Goal: Consume media (video, audio): Consume media (video, audio)

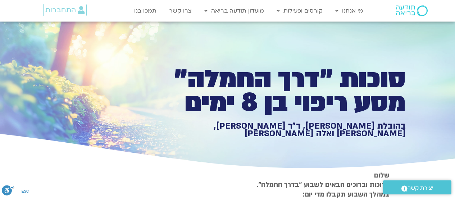
type input "851.4"
type input "1640.5"
type input "1071.88"
type input "2817.733333"
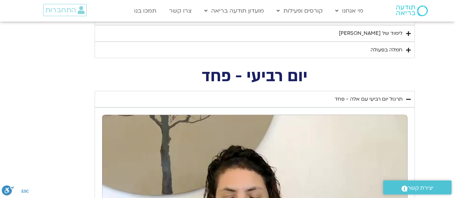
type input "851.4"
type input "1640.5"
type input "1071.88"
type input "2817.733333"
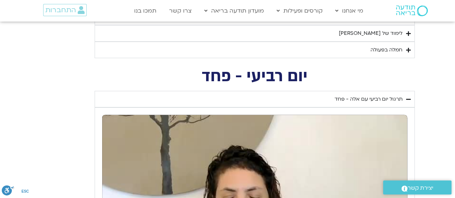
type input "851.4"
type input "1640.5"
type input "1071.88"
type input "2817.733333"
type input "851.4"
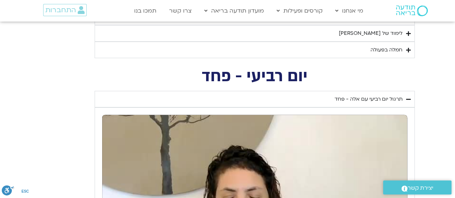
type input "1640.5"
type input "1071.88"
type input "2817.733333"
type input "851.4"
type input "1640.5"
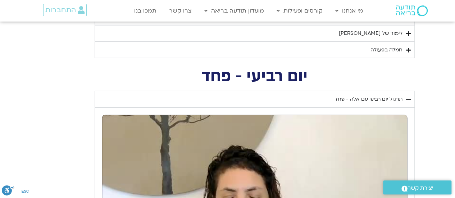
type input "1071.88"
type input "2817.733333"
type input "851.4"
type input "1640.5"
type input "1071.88"
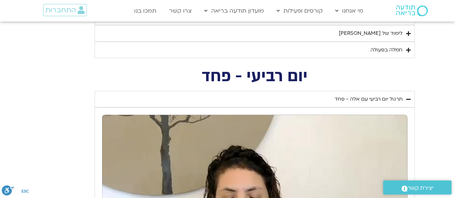
type input "2817.733333"
type input "851.4"
type input "1640.5"
type input "1071.88"
type input "2817.733333"
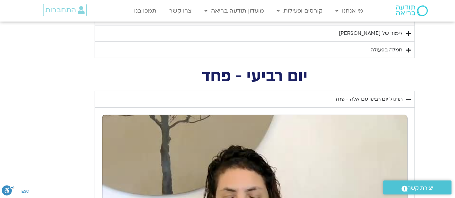
type input "851.4"
type input "1640.5"
type input "1071.88"
type input "2817.733333"
type input "851.4"
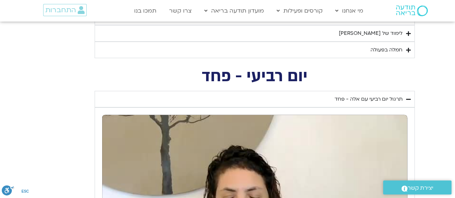
type input "1640.5"
type input "1071.88"
type input "2817.733333"
type input "851.4"
type input "1640.5"
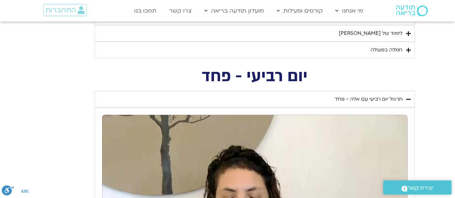
type input "1071.88"
type input "2817.733333"
type input "851.4"
type input "1640.5"
type input "1071.88"
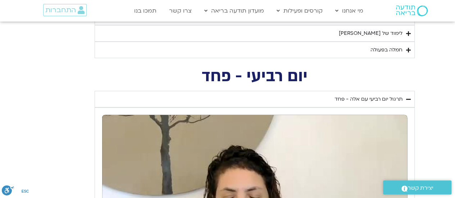
type input "2817.733333"
type input "851.4"
type input "1640.5"
type input "1071.88"
type input "2817.733333"
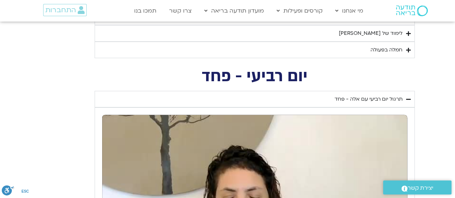
type input "851.4"
type input "1640.5"
type input "1071.88"
type input "2817.733333"
type input "851.4"
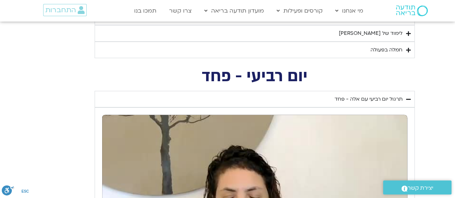
type input "1640.5"
type input "1071.88"
type input "2817.733333"
type input "851.4"
type input "1640.5"
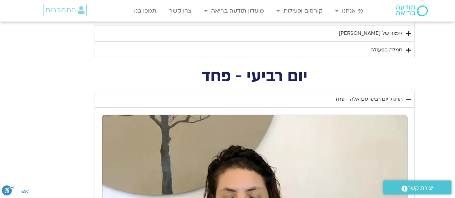
type input "1071.88"
type input "2817.733333"
type input "851.4"
type input "1640.5"
type input "1071.88"
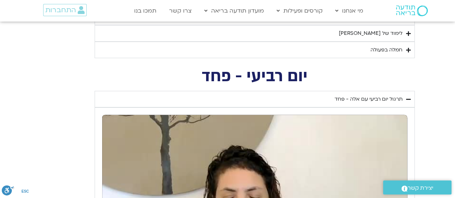
type input "2817.733333"
type input "851.4"
type input "1640.5"
type input "1071.88"
type input "2817.733333"
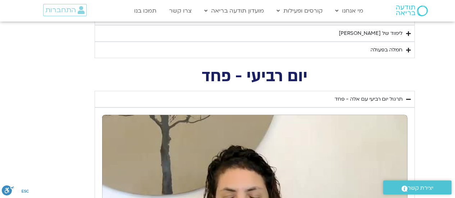
type input "851.4"
type input "1640.5"
type input "1071.88"
type input "2817.733333"
type input "851.4"
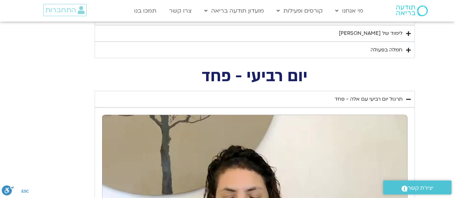
type input "1640.5"
type input "1071.88"
type input "2817.733333"
type input "851.4"
type input "1640.5"
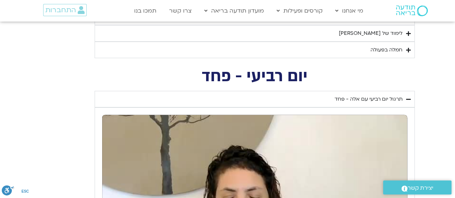
type input "1071.88"
type input "2817.733333"
type input "851.4"
type input "1640.5"
type input "1071.88"
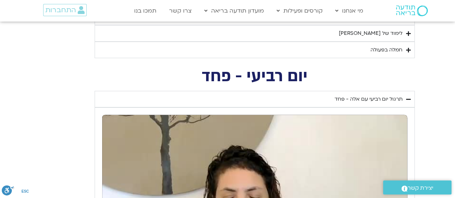
type input "2817.733333"
type input "851.4"
type input "1640.5"
type input "1071.88"
type input "2817.733333"
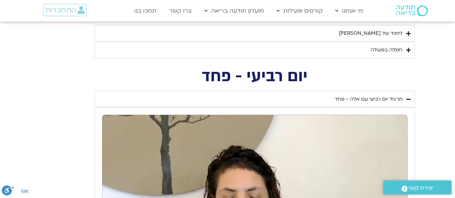
type input "851.4"
type input "1640.5"
type input "1071.88"
type input "2817.733333"
type input "851.4"
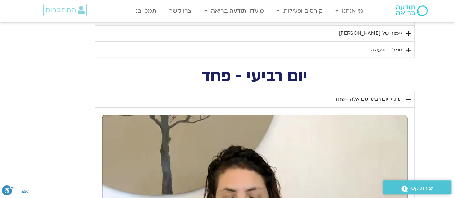
type input "1640.5"
type input "1071.88"
type input "2817.733333"
type input "851.4"
type input "1640.5"
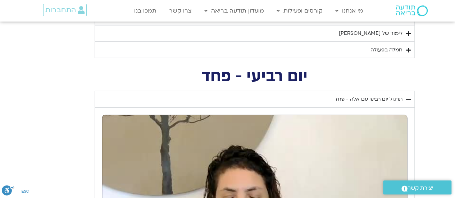
type input "1071.88"
type input "2817.733333"
type input "851.4"
type input "1640.5"
type input "1071.88"
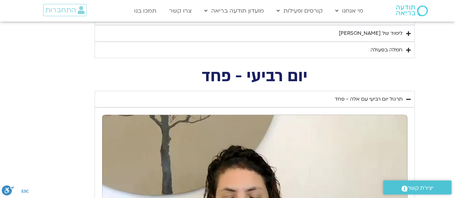
type input "2817.733333"
type input "851.4"
type input "1640.5"
type input "1071.88"
type input "2817.733333"
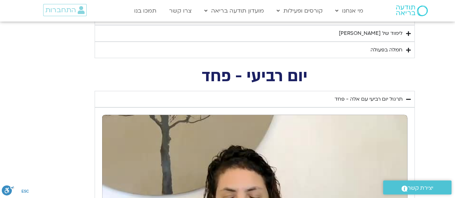
type input "851.4"
type input "1640.5"
type input "1071.88"
type input "2817.733333"
type input "851.4"
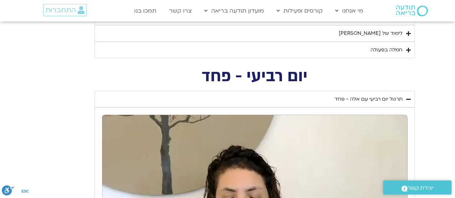
type input "1640.5"
type input "1071.88"
type input "2817.733333"
type input "851.4"
type input "1640.5"
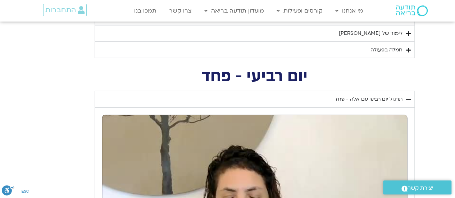
type input "1071.88"
type input "2817.733333"
type input "851.4"
type input "1640.5"
type input "1071.88"
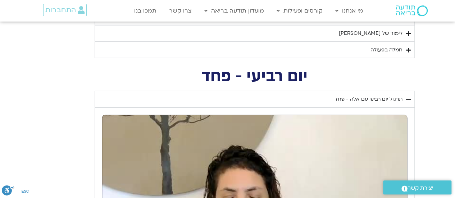
type input "2817.733333"
type input "851.4"
type input "1640.5"
type input "1071.88"
type input "2817.733333"
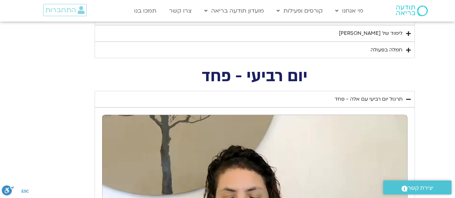
type input "851.4"
type input "1640.5"
type input "1071.88"
type input "2817.733333"
type input "851.4"
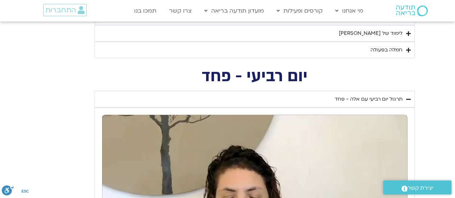
type input "1640.5"
type input "1071.88"
type input "2817.733333"
type input "851.4"
type input "1640.5"
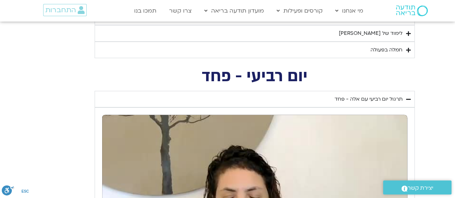
type input "1071.88"
type input "2817.733333"
type input "851.4"
type input "1640.5"
type input "1071.88"
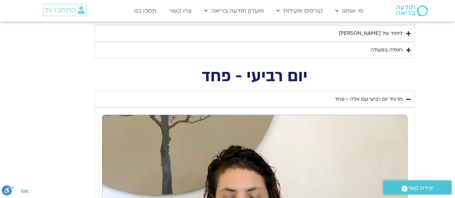
type input "2817.733333"
type input "851.4"
type input "1640.5"
type input "1071.88"
type input "2817.733333"
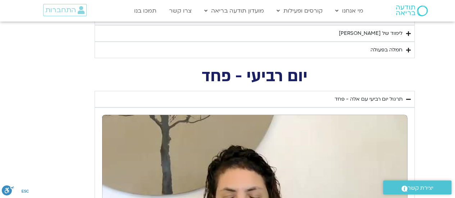
type input "851.4"
type input "1640.5"
type input "1071.88"
type input "2817.733333"
type input "851.4"
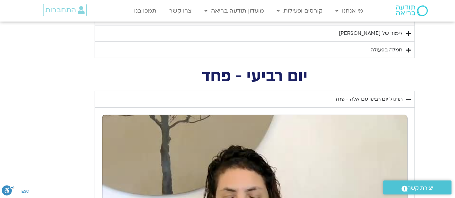
type input "1640.5"
type input "1071.88"
type input "2817.733333"
type input "851.4"
type input "1640.5"
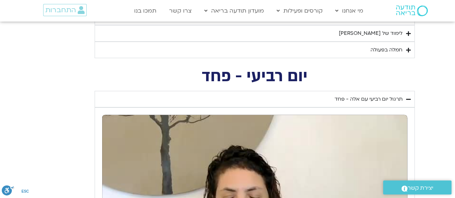
type input "1071.88"
type input "2817.733333"
type input "851.4"
type input "1640.5"
type input "1071.88"
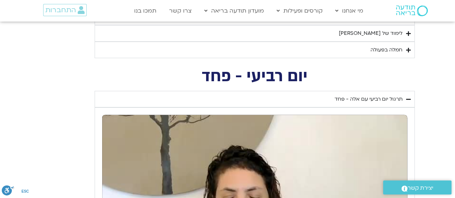
type input "2817.733333"
type input "851.4"
type input "1640.5"
type input "1071.88"
type input "2817.733333"
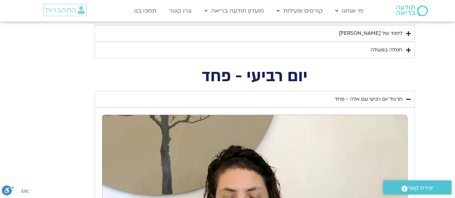
type input "851.4"
type input "1640.5"
type input "1071.88"
type input "2817.733333"
type input "851.4"
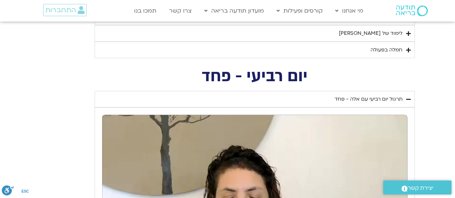
type input "1640.5"
type input "1071.88"
type input "2817.733333"
type input "851.4"
type input "1640.5"
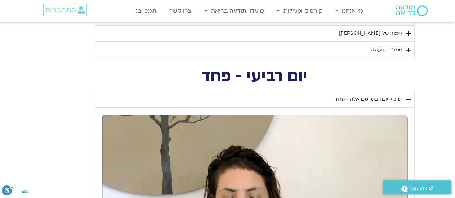
type input "1071.88"
type input "2817.733333"
type input "851.4"
type input "1640.5"
type input "1071.88"
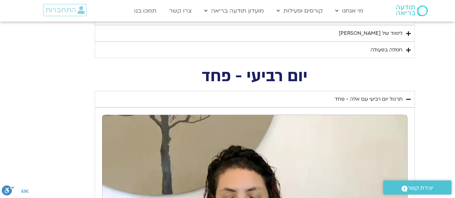
type input "2817.733333"
type input "851.4"
type input "1640.5"
type input "1071.88"
type input "2817.733333"
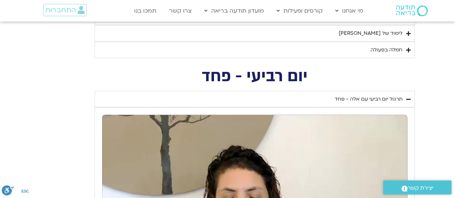
type input "851.4"
type input "1640.5"
type input "1071.88"
type input "2817.733333"
type input "851.4"
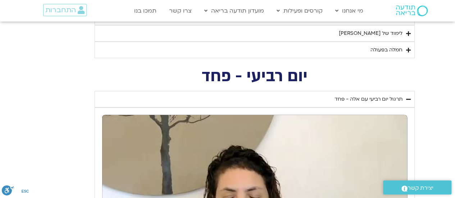
type input "1640.5"
type input "1071.88"
type input "2817.733333"
type input "851.4"
type input "1640.5"
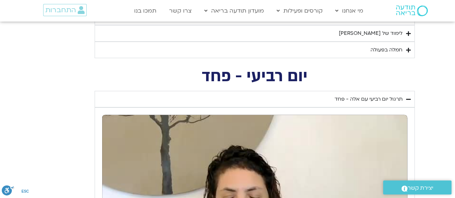
type input "1071.88"
type input "2817.733333"
